Goal: Task Accomplishment & Management: Use online tool/utility

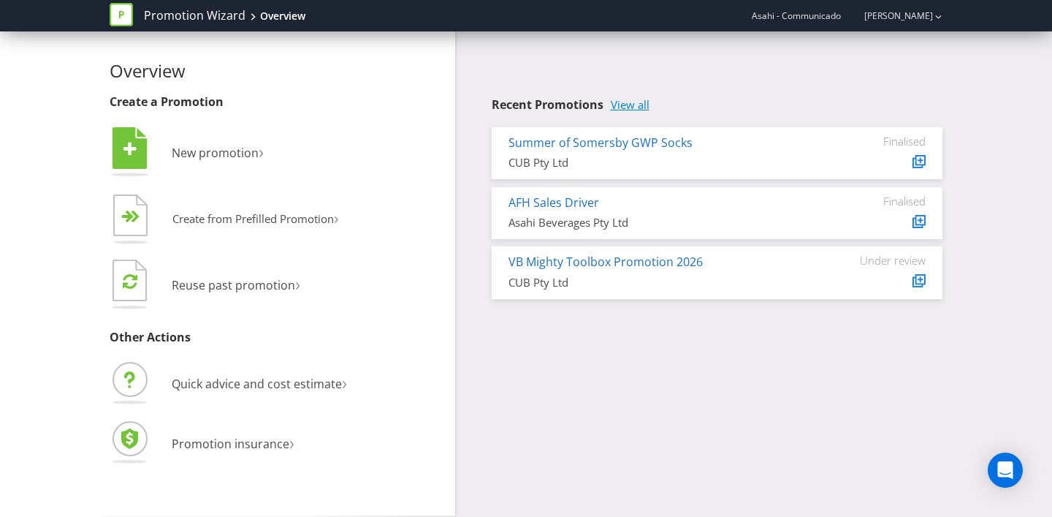
click at [631, 106] on link "View all" at bounding box center [630, 105] width 39 height 12
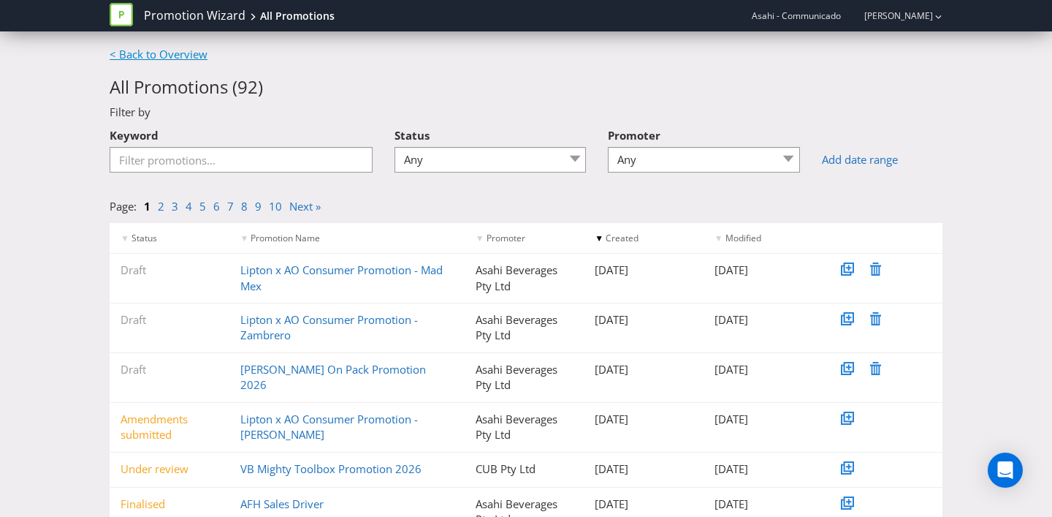
click at [162, 53] on link "< Back to Overview" at bounding box center [159, 54] width 98 height 15
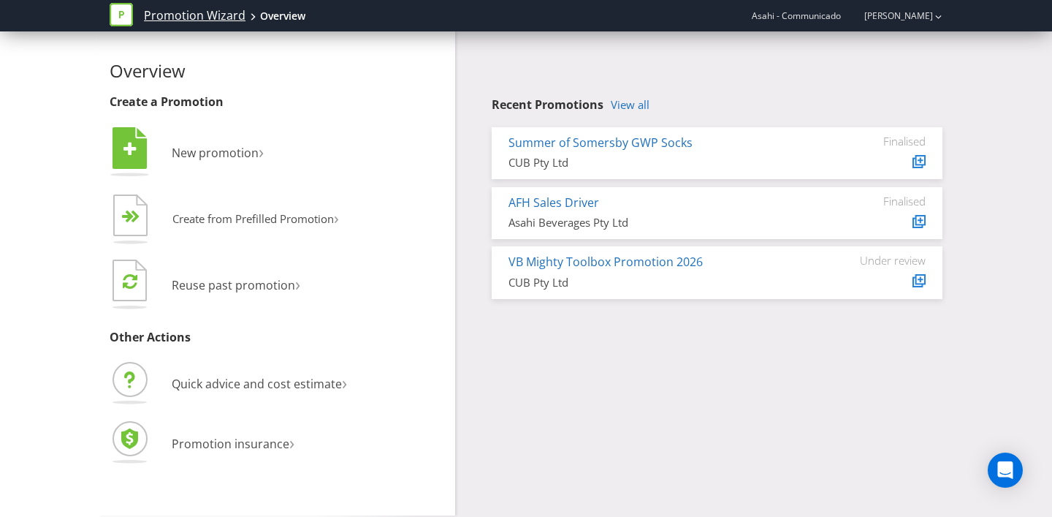
click at [170, 15] on link "Promotion Wizard" at bounding box center [195, 15] width 102 height 17
click at [141, 94] on div "Overview Create a Promotion  New promotion ›   Create from Prefilled Promoti…" at bounding box center [277, 265] width 335 height 409
click at [183, 15] on link "Promotion Wizard" at bounding box center [195, 15] width 102 height 17
click at [126, 10] on icon at bounding box center [121, 14] width 23 height 23
